Goal: Check status: Check status

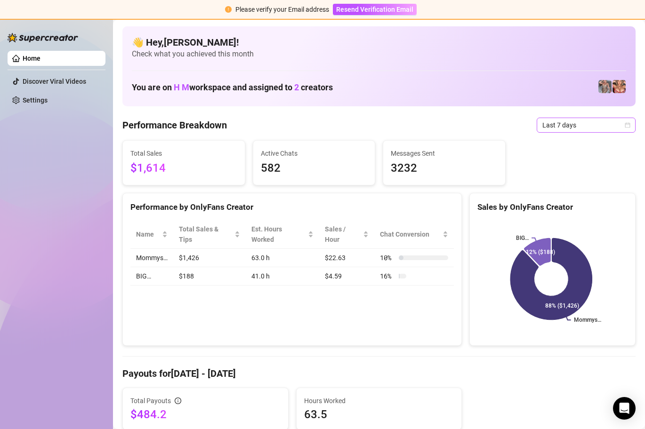
click at [621, 120] on span "Last 7 days" at bounding box center [586, 125] width 88 height 14
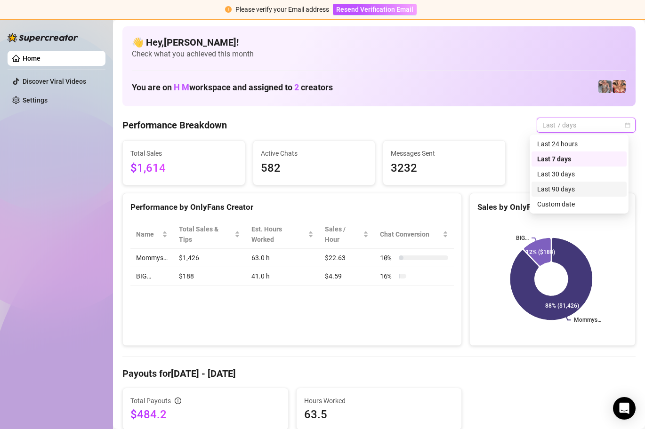
click at [580, 201] on div "Custom date" at bounding box center [579, 204] width 84 height 10
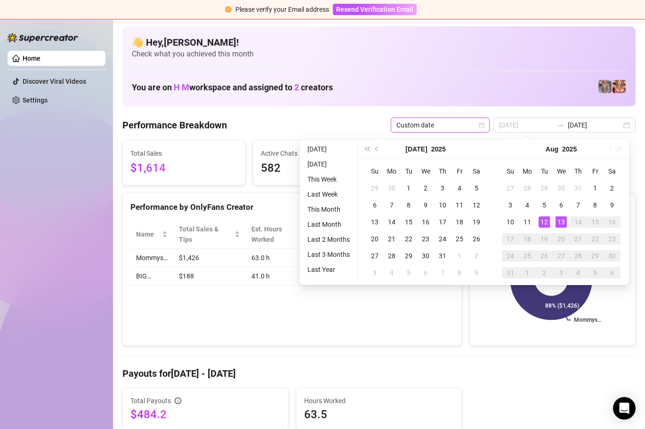
type input "[DATE]"
click at [559, 219] on div "13" at bounding box center [561, 222] width 11 height 11
type input "[DATE]"
